Goal: Use online tool/utility: Use online tool/utility

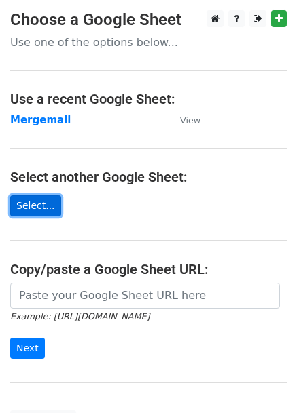
click at [33, 197] on link "Select..." at bounding box center [35, 205] width 51 height 21
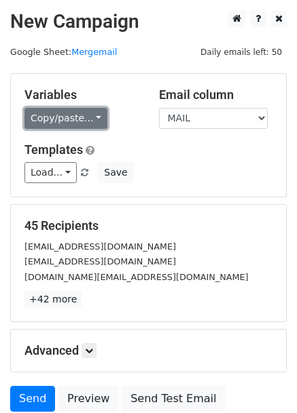
click at [64, 121] on link "Copy/paste..." at bounding box center [65, 118] width 83 height 21
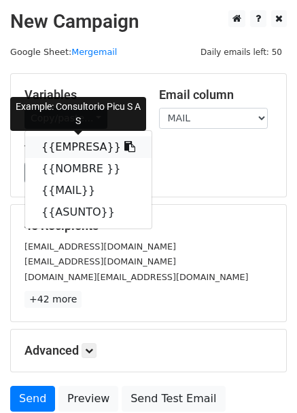
click at [72, 149] on link "{{EMPRESA}}" at bounding box center [88, 147] width 126 height 22
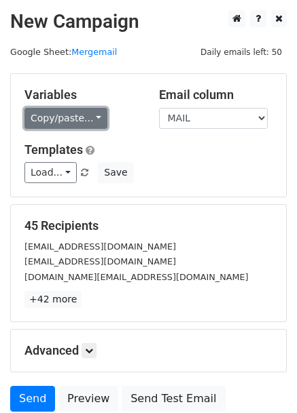
click at [63, 117] on link "Copy/paste..." at bounding box center [65, 118] width 83 height 21
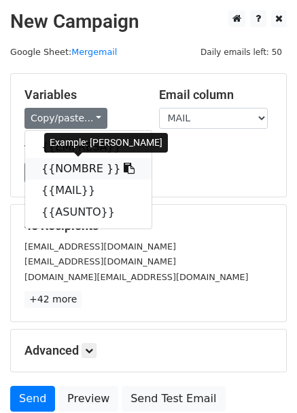
click at [72, 172] on link "{{NOMBRE }}" at bounding box center [88, 169] width 126 height 22
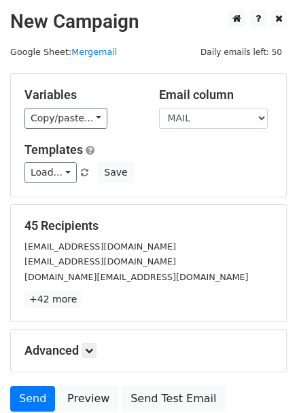
click at [99, 115] on div "Copy/paste... {{EMPRESA}} {{NOMBRE }} {{MAIL}} {{ASUNTO}}" at bounding box center [81, 118] width 114 height 21
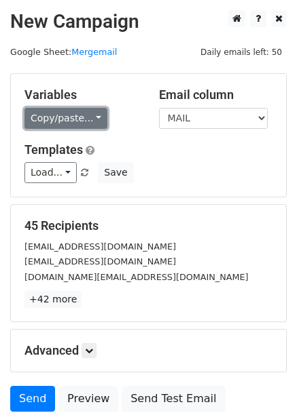
click at [76, 118] on link "Copy/paste..." at bounding box center [65, 118] width 83 height 21
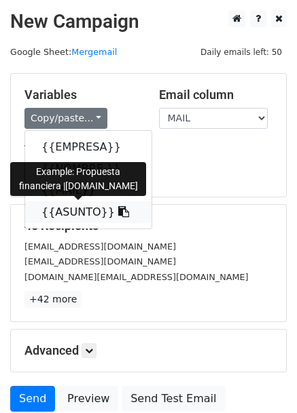
click at [76, 214] on link "{{ASUNTO}}" at bounding box center [88, 213] width 126 height 22
